Goal: Information Seeking & Learning: Learn about a topic

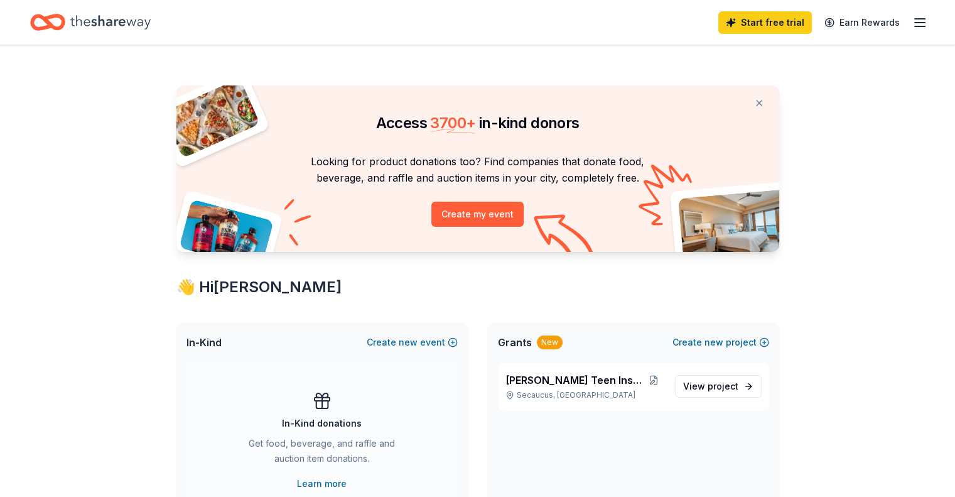
scroll to position [168, 0]
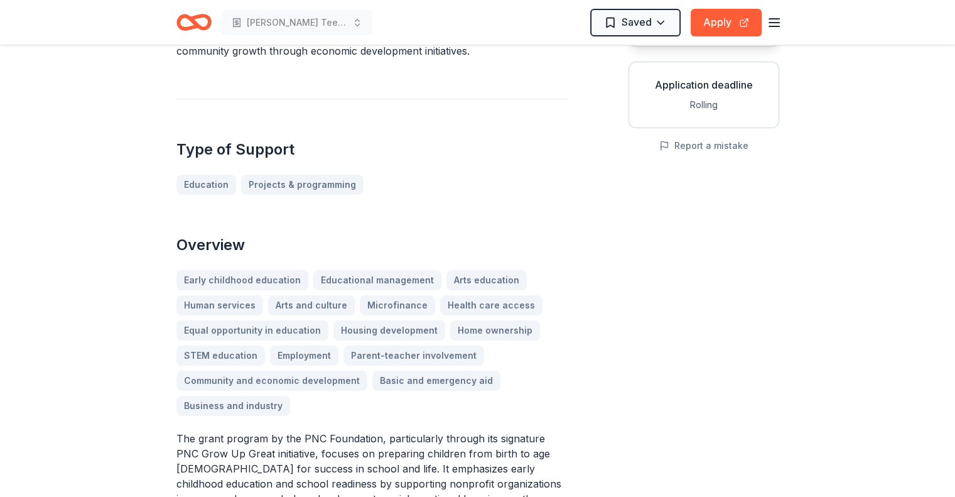
scroll to position [213, 0]
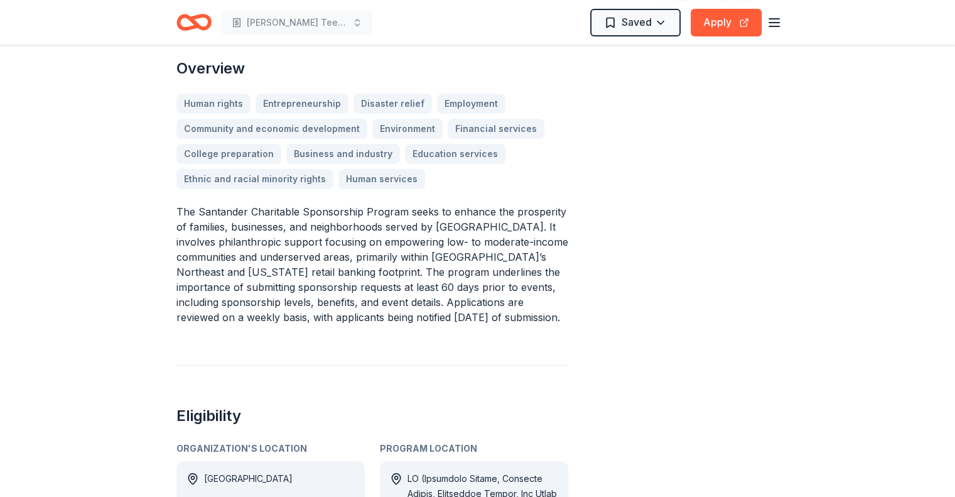
scroll to position [377, 0]
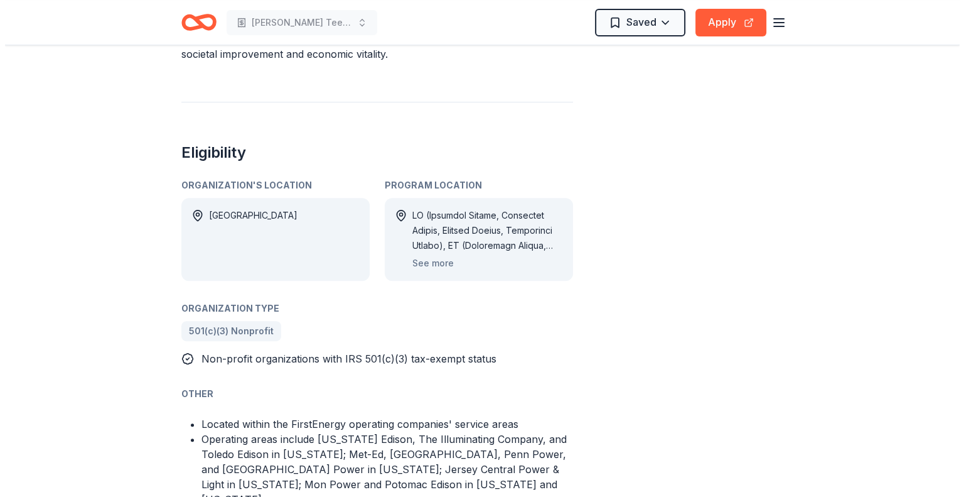
scroll to position [642, 0]
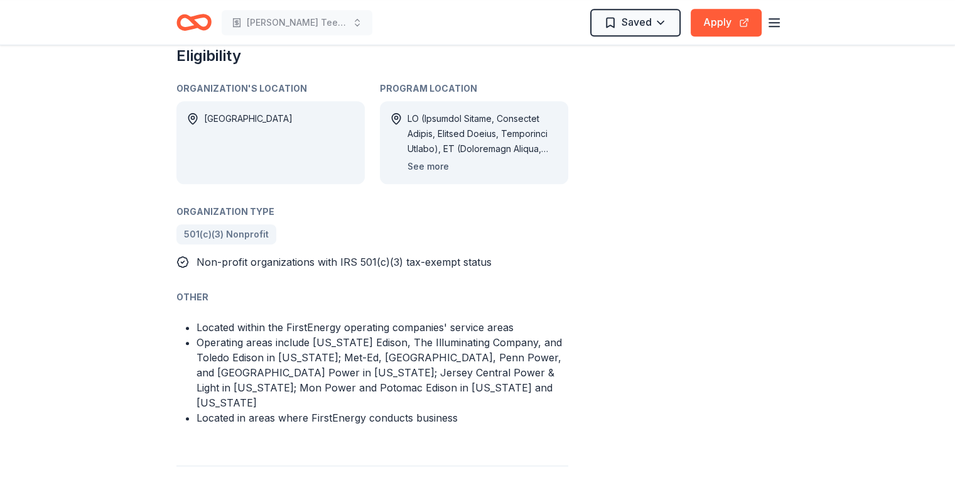
click at [435, 159] on button "See more" at bounding box center [427, 166] width 41 height 15
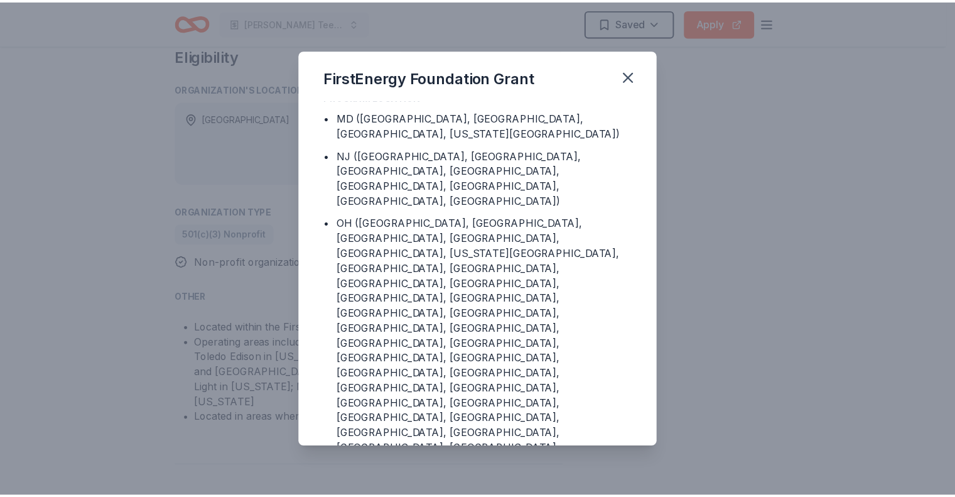
scroll to position [10, 0]
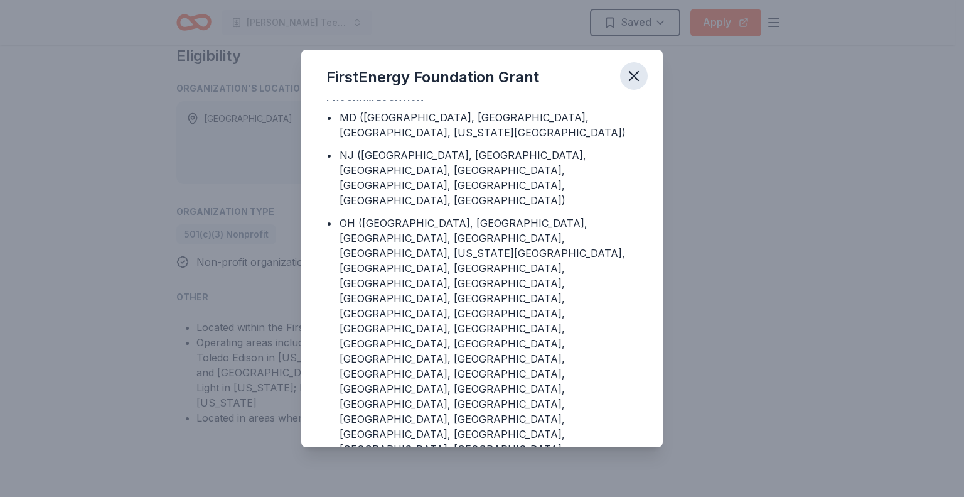
click at [638, 77] on icon "button" at bounding box center [634, 76] width 18 height 18
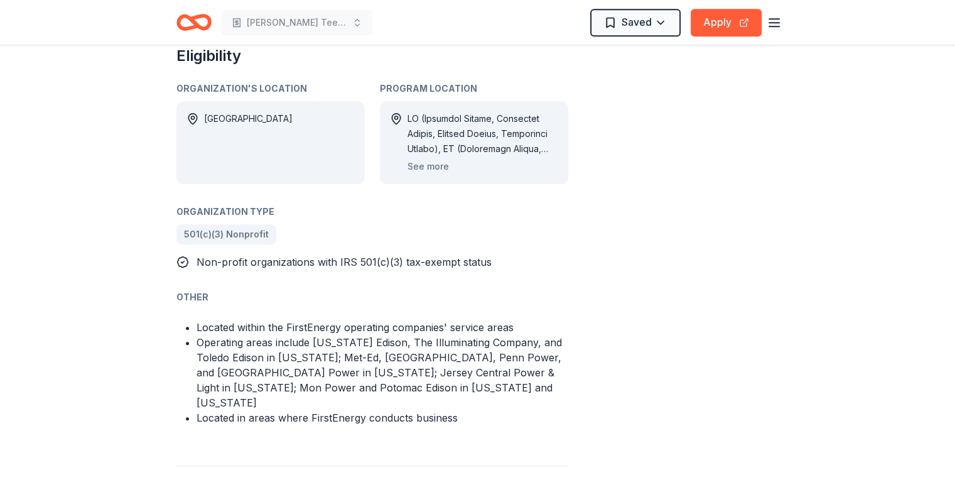
drag, startPoint x: 242, startPoint y: 325, endPoint x: 300, endPoint y: 326, distance: 57.8
click at [300, 335] on li "Operating areas include Ohio Edison, The Illuminating Company, and Toledo Ediso…" at bounding box center [383, 372] width 372 height 75
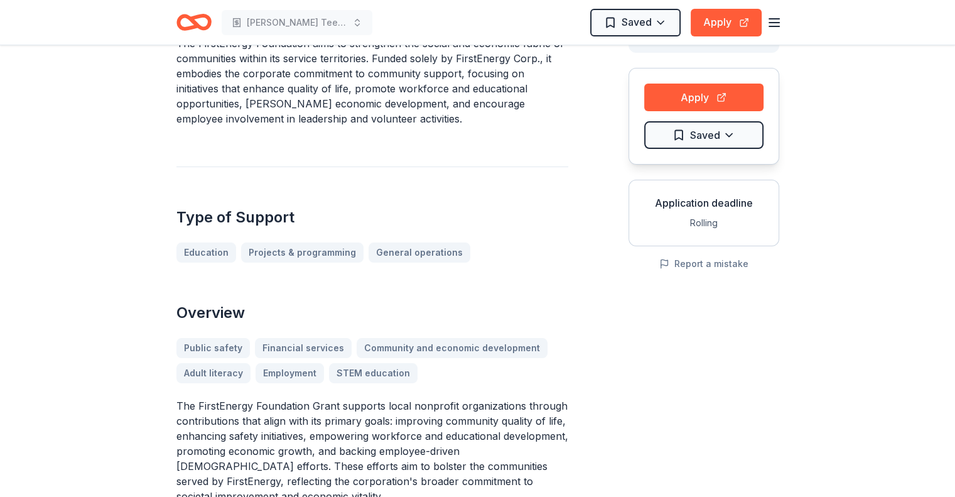
scroll to position [0, 0]
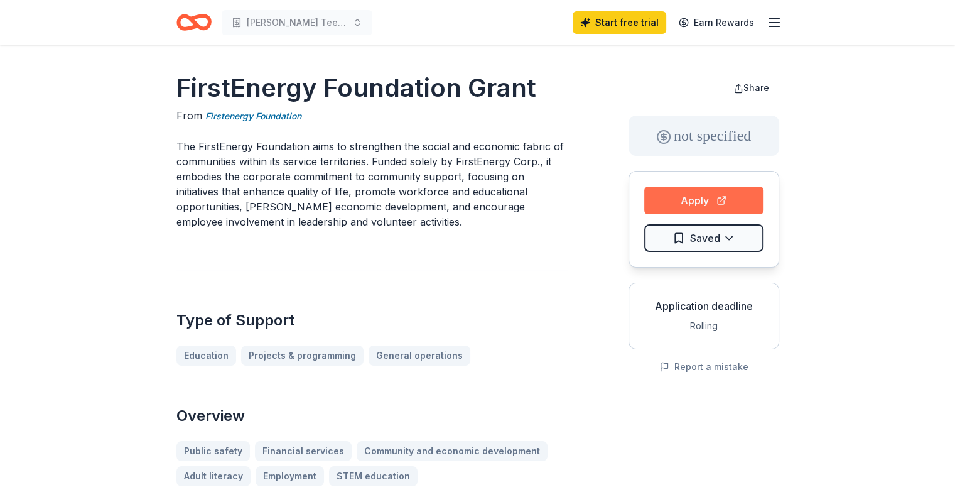
click at [684, 205] on button "Apply" at bounding box center [703, 200] width 119 height 28
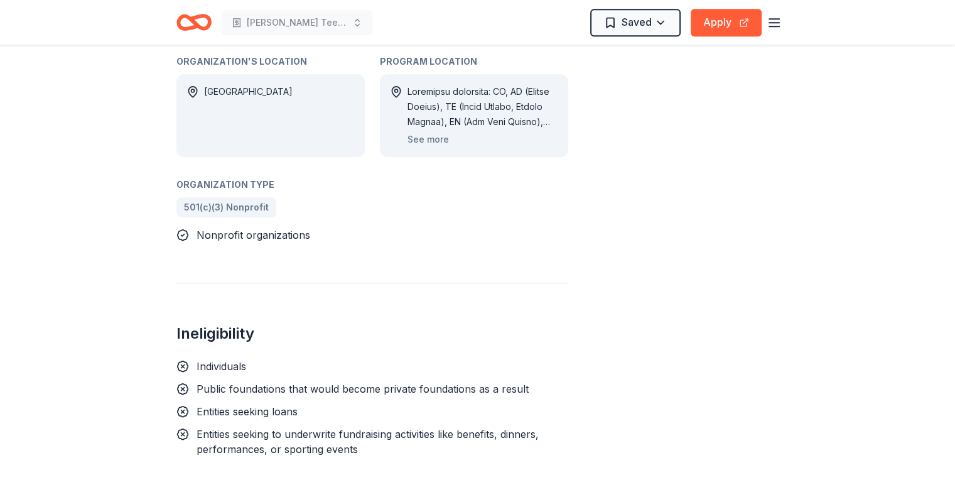
scroll to position [753, 0]
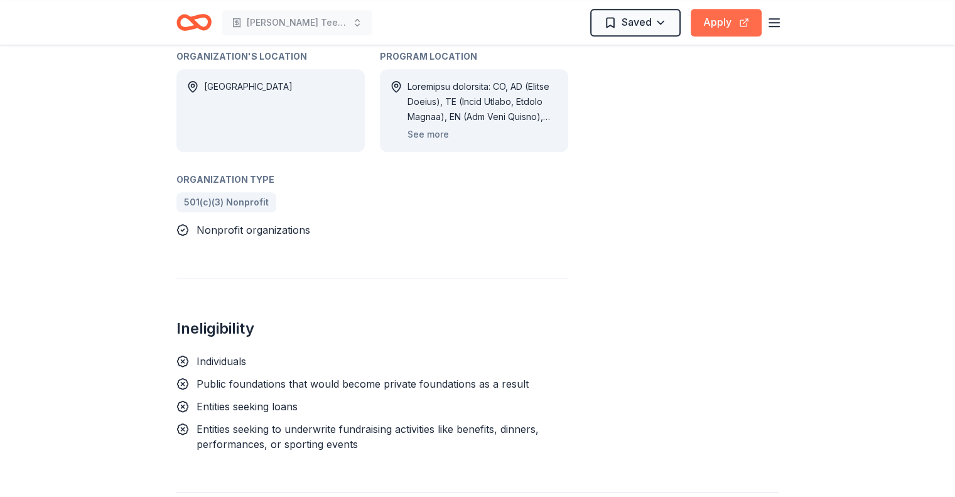
click at [716, 23] on button "Apply" at bounding box center [726, 23] width 71 height 28
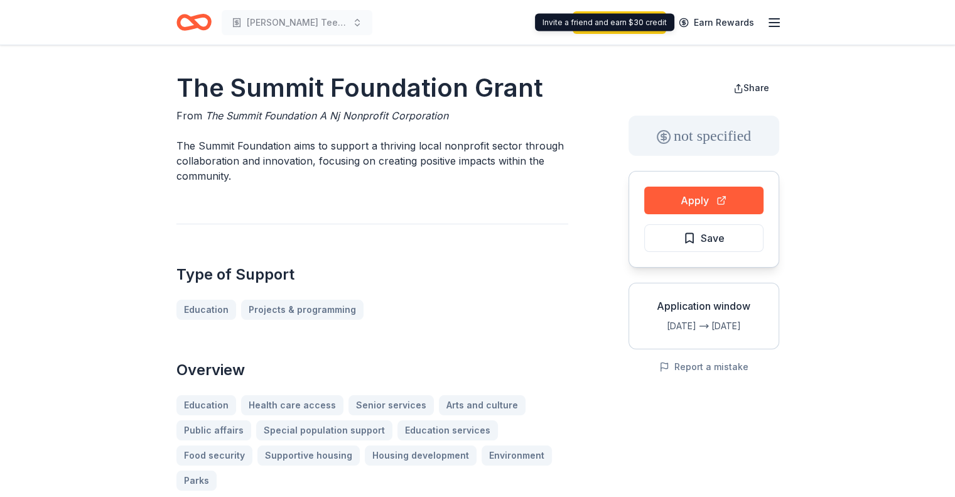
click at [767, 21] on icon "button" at bounding box center [774, 22] width 15 height 15
click at [197, 31] on icon "Home" at bounding box center [193, 23] width 35 height 30
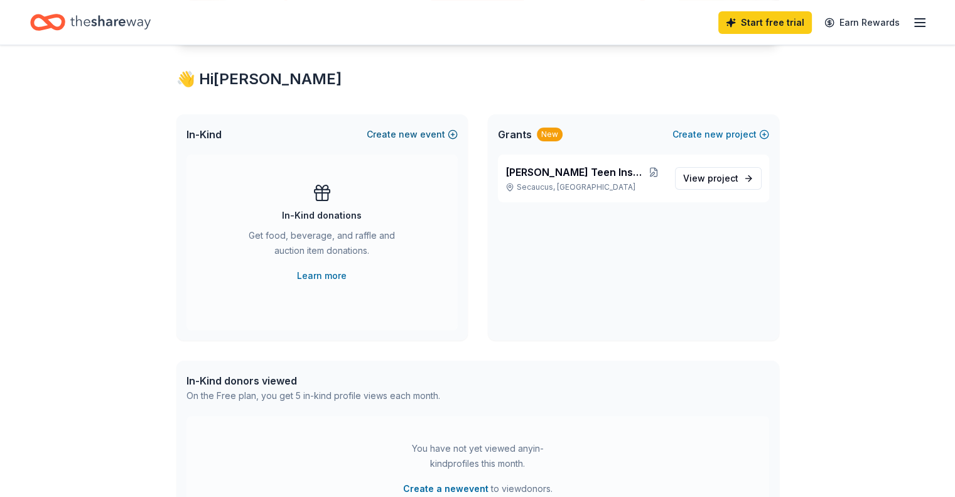
scroll to position [208, 0]
click at [721, 169] on link "View project" at bounding box center [718, 177] width 87 height 23
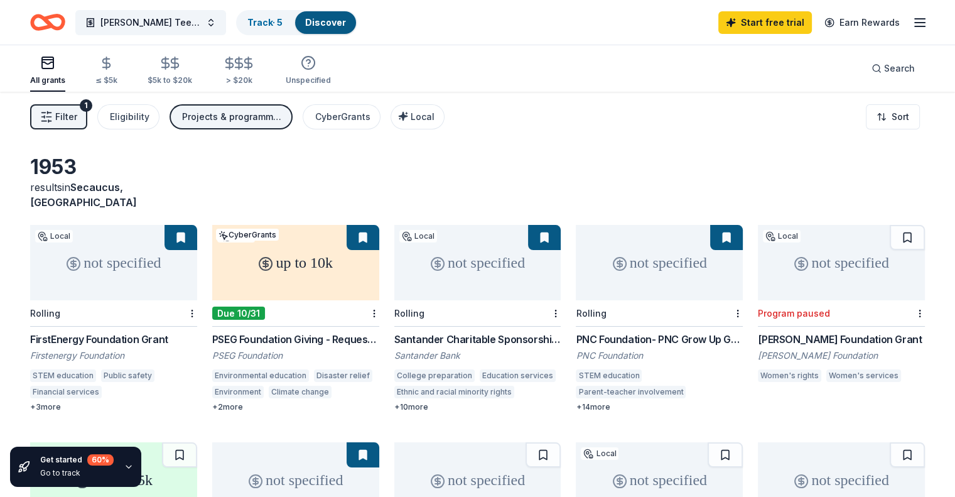
click at [77, 109] on span "Filter" at bounding box center [66, 116] width 22 height 15
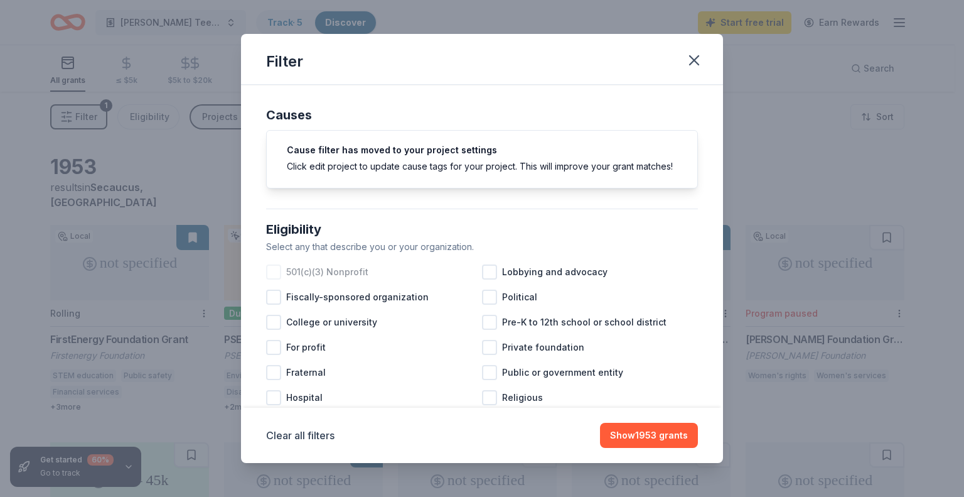
click at [334, 279] on span "501(c)(3) Nonprofit" at bounding box center [327, 271] width 82 height 15
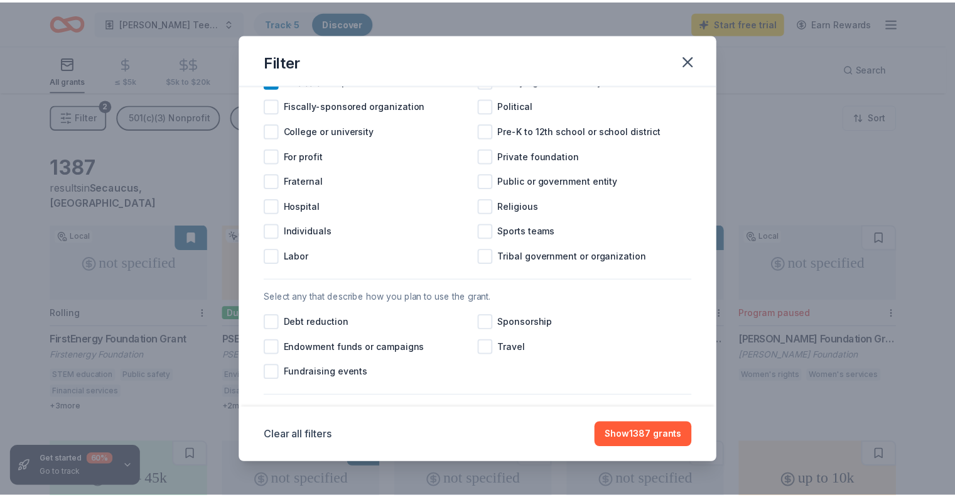
scroll to position [190, 0]
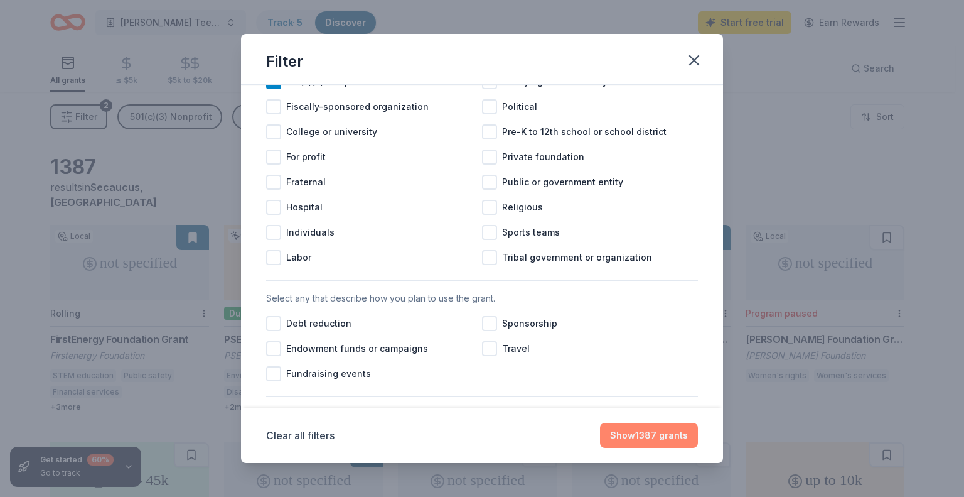
click at [647, 434] on button "Show 1387 grants" at bounding box center [649, 435] width 98 height 25
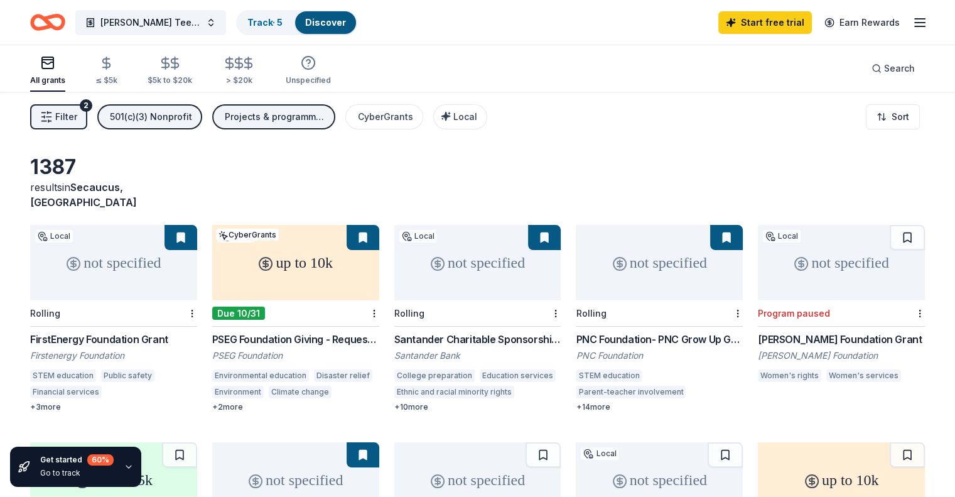
click at [311, 113] on div "Projects & programming, Scholarship, Education, Conference, Training and capaci…" at bounding box center [275, 116] width 100 height 15
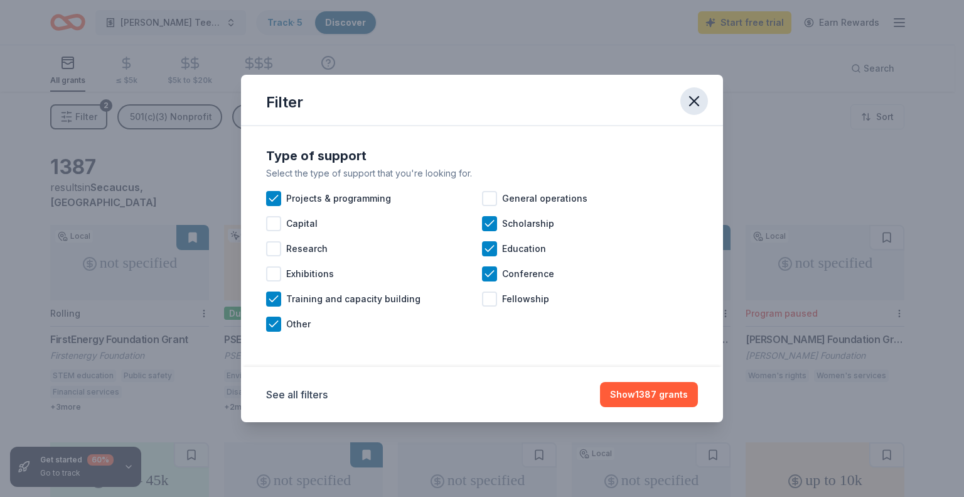
click at [701, 94] on icon "button" at bounding box center [695, 101] width 18 height 18
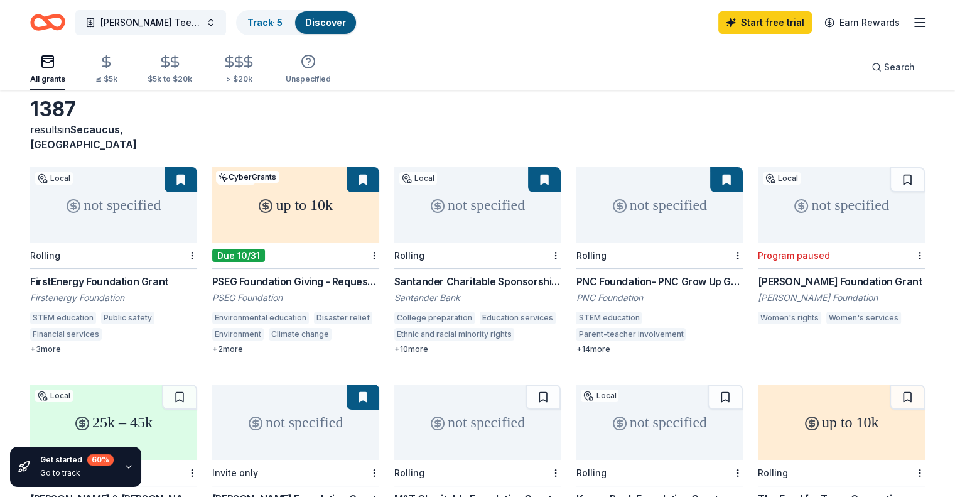
scroll to position [58, 0]
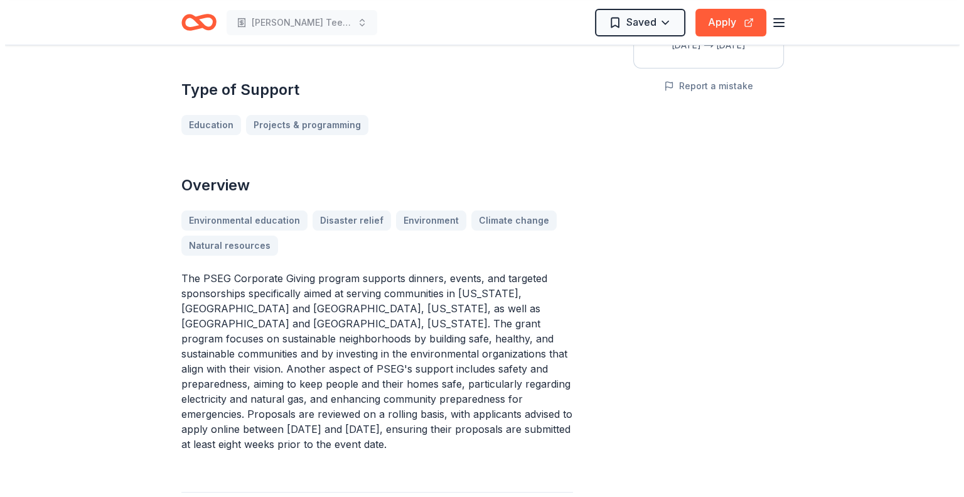
scroll to position [374, 0]
